Goal: Information Seeking & Learning: Learn about a topic

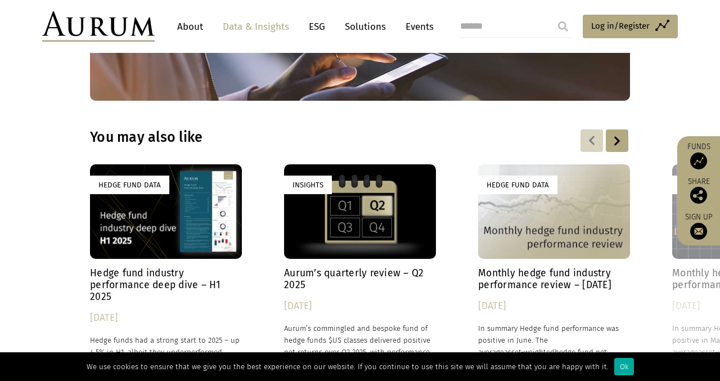
scroll to position [3246, 0]
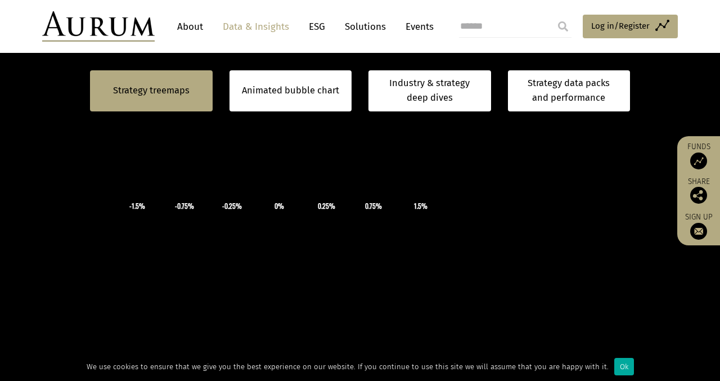
scroll to position [420, 0]
